Goal: Task Accomplishment & Management: Use online tool/utility

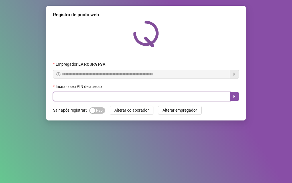
click at [89, 98] on input "text" at bounding box center [141, 96] width 177 height 9
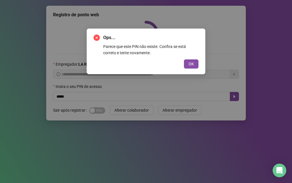
click at [200, 64] on div "Ops... Parece que este PIN não existe. Confira se está correto e tente novament…" at bounding box center [146, 52] width 119 height 46
click at [191, 62] on span "OK" at bounding box center [190, 64] width 5 height 6
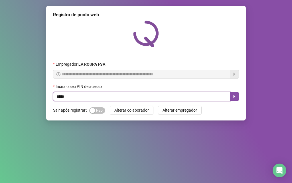
type input "*****"
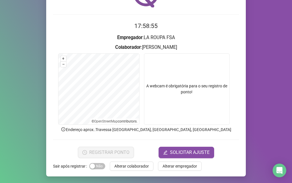
scroll to position [40, 0]
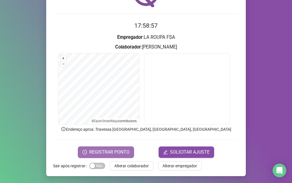
click at [110, 150] on span "REGISTRAR PONTO" at bounding box center [109, 152] width 40 height 7
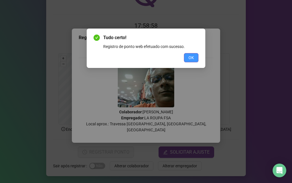
click at [192, 58] on span "OK" at bounding box center [190, 57] width 5 height 6
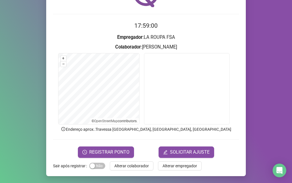
click at [119, 166] on span "Alterar colaborador" at bounding box center [131, 166] width 35 height 6
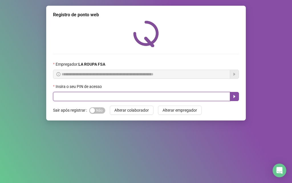
click at [118, 96] on input "text" at bounding box center [141, 96] width 177 height 9
type input "*****"
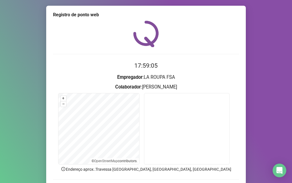
scroll to position [40, 0]
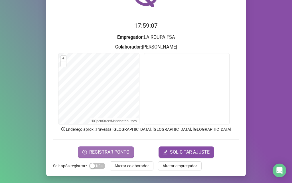
click at [115, 151] on span "REGISTRAR PONTO" at bounding box center [109, 152] width 40 height 7
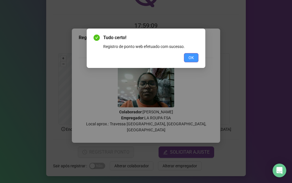
click at [191, 59] on span "OK" at bounding box center [190, 57] width 5 height 6
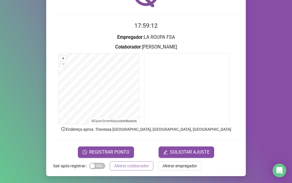
click at [126, 166] on span "Alterar colaborador" at bounding box center [131, 166] width 35 height 6
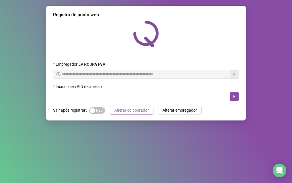
scroll to position [0, 0]
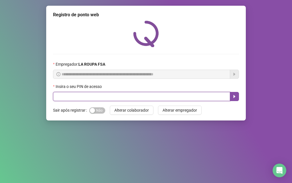
click at [116, 96] on input "text" at bounding box center [141, 96] width 177 height 9
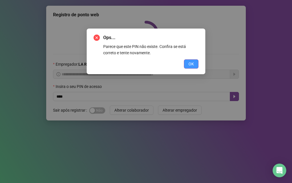
click at [188, 66] on button "OK" at bounding box center [191, 63] width 15 height 9
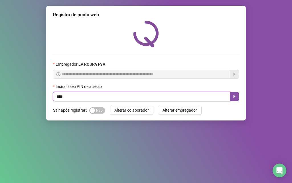
drag, startPoint x: 59, startPoint y: 97, endPoint x: 64, endPoint y: 95, distance: 5.1
click at [59, 97] on input "****" at bounding box center [141, 96] width 177 height 9
type input "*****"
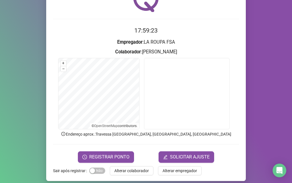
scroll to position [40, 0]
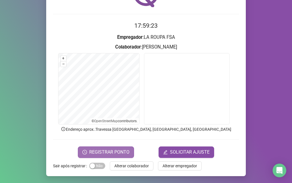
click at [103, 150] on span "REGISTRAR PONTO" at bounding box center [109, 152] width 40 height 7
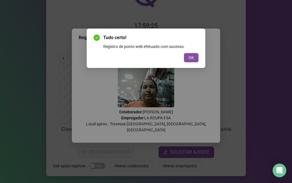
drag, startPoint x: 195, startPoint y: 57, endPoint x: 194, endPoint y: 60, distance: 3.2
click at [194, 57] on button "OK" at bounding box center [191, 57] width 15 height 9
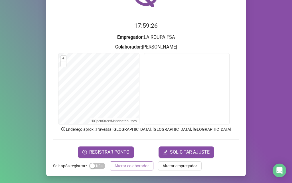
click at [125, 167] on span "Alterar colaborador" at bounding box center [131, 166] width 35 height 6
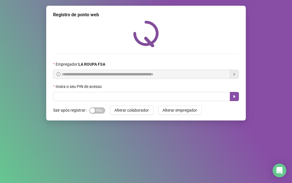
scroll to position [0, 0]
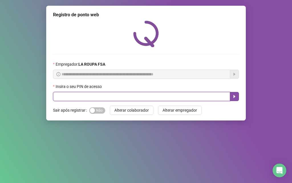
click at [121, 95] on input "text" at bounding box center [141, 96] width 177 height 9
type input "*****"
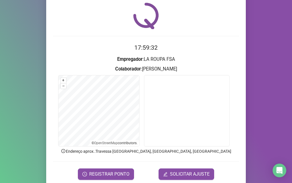
scroll to position [40, 0]
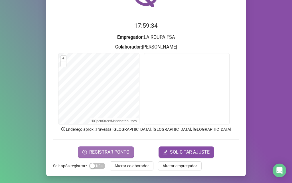
click at [112, 151] on span "REGISTRAR PONTO" at bounding box center [109, 152] width 40 height 7
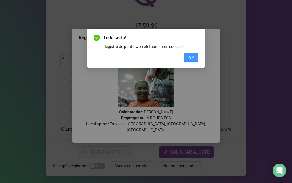
click at [189, 56] on span "OK" at bounding box center [190, 57] width 5 height 6
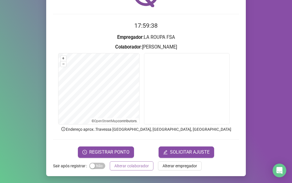
click at [120, 165] on span "Alterar colaborador" at bounding box center [131, 166] width 35 height 6
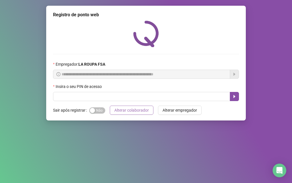
scroll to position [0, 0]
